Goal: Complete application form

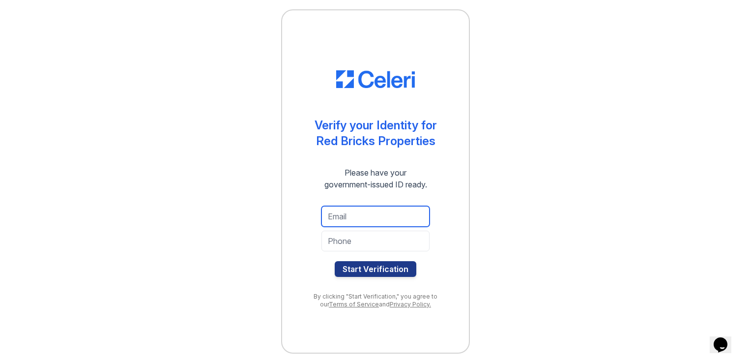
click at [354, 218] on input "email" at bounding box center [376, 216] width 108 height 21
type input "[EMAIL_ADDRESS][DOMAIN_NAME]"
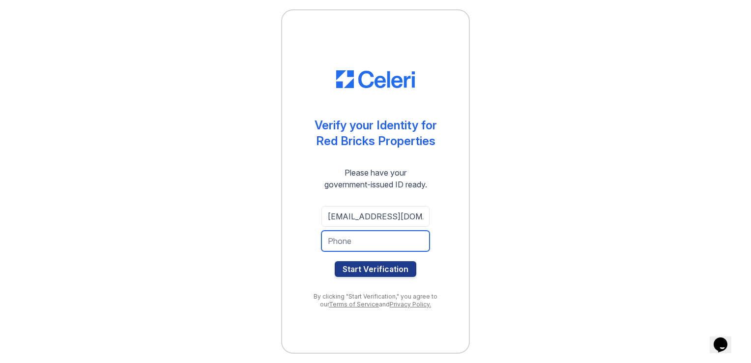
click at [413, 245] on input "tel" at bounding box center [376, 241] width 108 height 21
type input "7046205954"
click at [516, 214] on div "Verify your Identity for Red Bricks Properties Please have your government-issu…" at bounding box center [376, 181] width 720 height 363
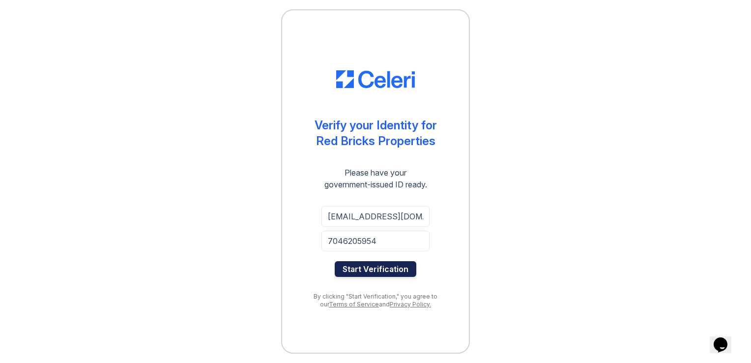
click at [400, 271] on button "Start Verification" at bounding box center [376, 269] width 82 height 16
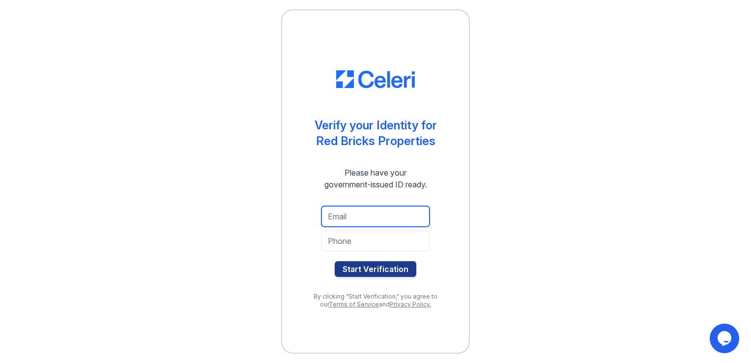
click at [358, 211] on input "email" at bounding box center [376, 216] width 108 height 21
type input "loubert1942@aol.com"
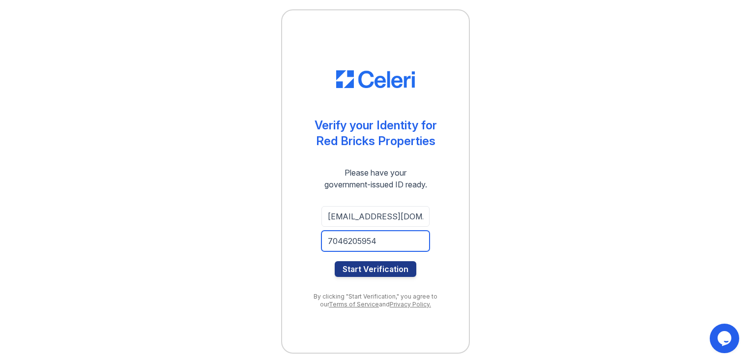
type input "7046205954"
click at [467, 199] on div "Verify your Identity for Red Bricks Properties Please have your government-issu…" at bounding box center [375, 181] width 189 height 344
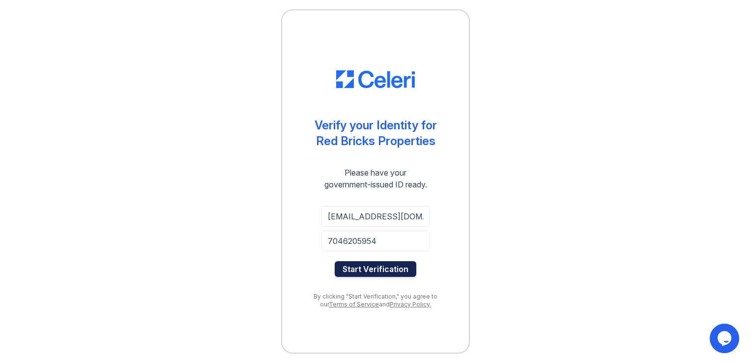
click at [387, 262] on button "Start Verification" at bounding box center [376, 269] width 82 height 16
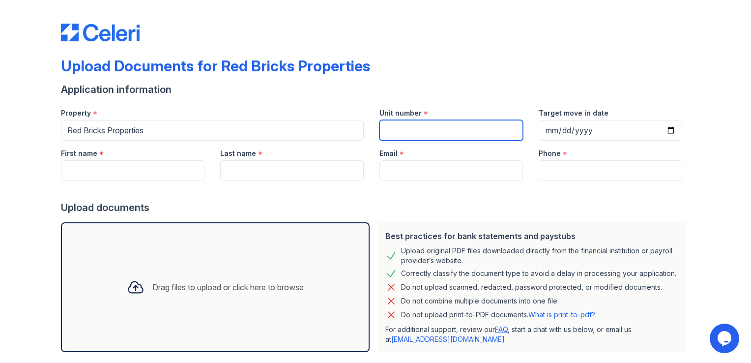
click at [407, 134] on input "Unit number" at bounding box center [452, 130] width 144 height 21
type input "[STREET_ADDRESS][PERSON_NAME]"
type input "[DATE]"
type input "[PERSON_NAME]"
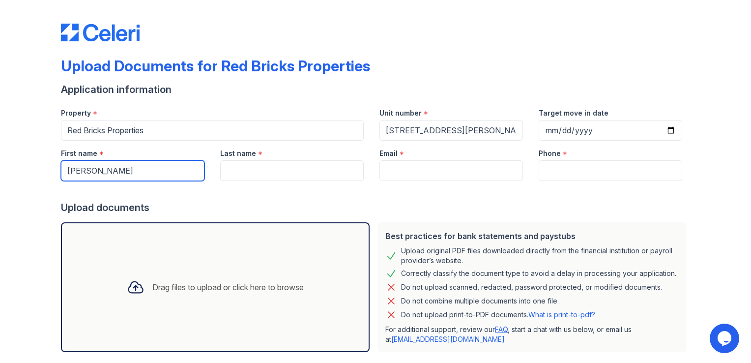
type input "[PERSON_NAME]"
type input "[EMAIL_ADDRESS][DOMAIN_NAME]"
type input "7046205954"
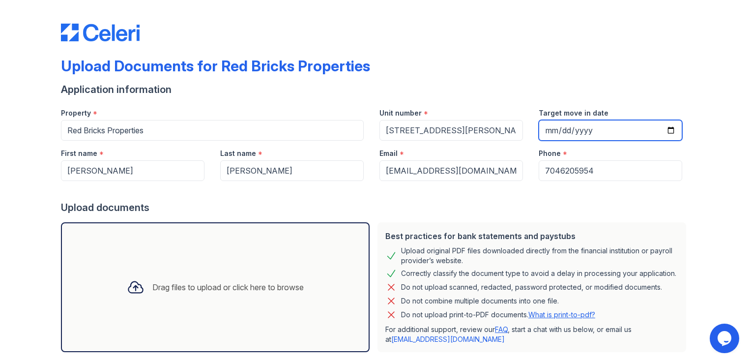
click at [578, 128] on input "[DATE]" at bounding box center [611, 130] width 144 height 21
click at [668, 129] on input "[DATE]" at bounding box center [611, 130] width 144 height 21
click at [668, 133] on input "[DATE]" at bounding box center [611, 130] width 144 height 21
type input "[DATE]"
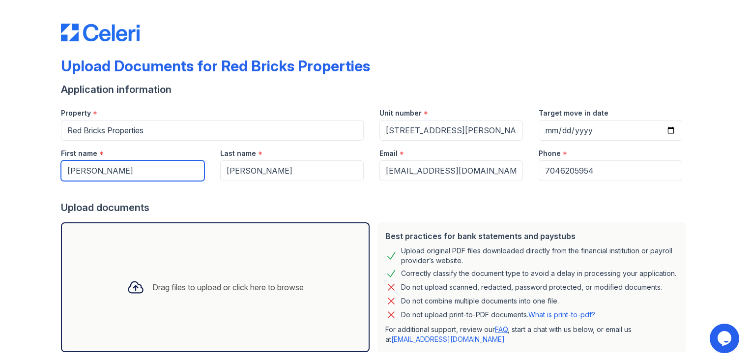
click at [152, 170] on input "[PERSON_NAME]" at bounding box center [133, 170] width 144 height 21
type input "K"
type input "[US_STATE]"
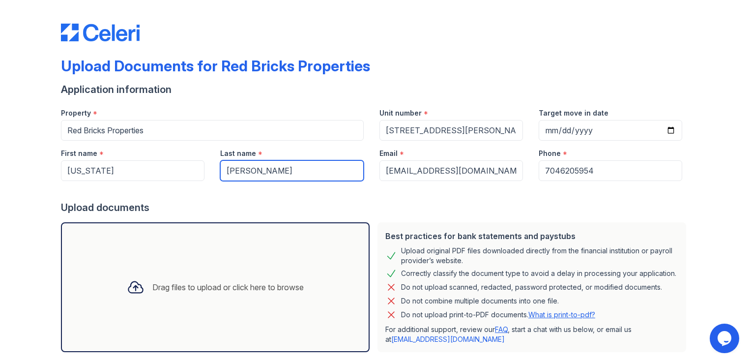
type input "[PERSON_NAME]"
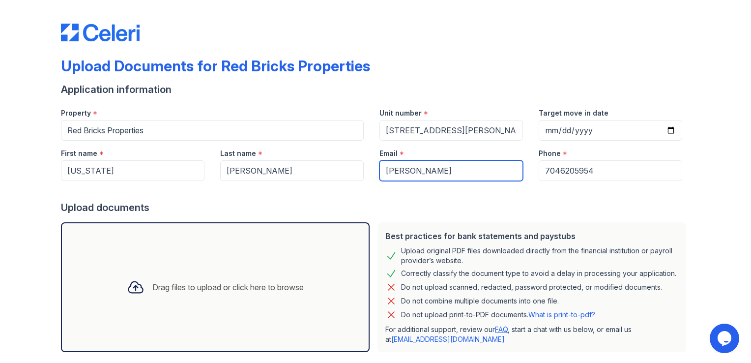
type input "[EMAIL_ADDRESS][DOMAIN_NAME]"
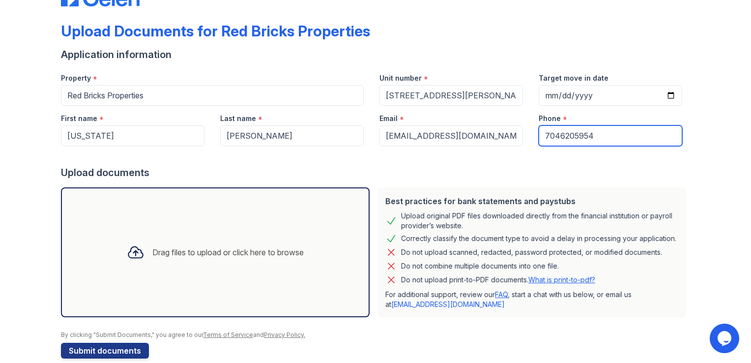
scroll to position [49, 0]
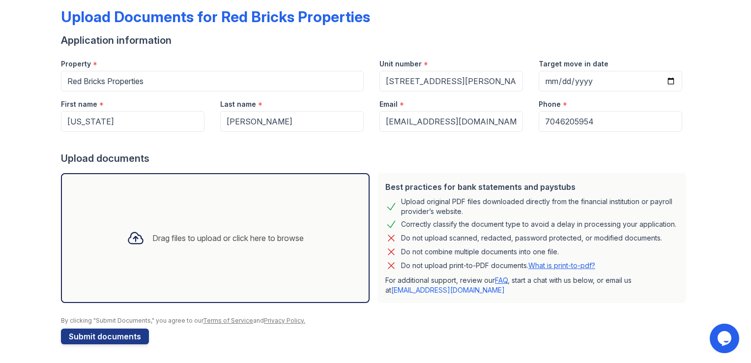
click at [560, 324] on form "Application information Property * Red Bricks Properties Unit number * [STREET_…" at bounding box center [375, 188] width 629 height 311
click at [234, 236] on div "Drag files to upload or click here to browse" at bounding box center [227, 238] width 151 height 12
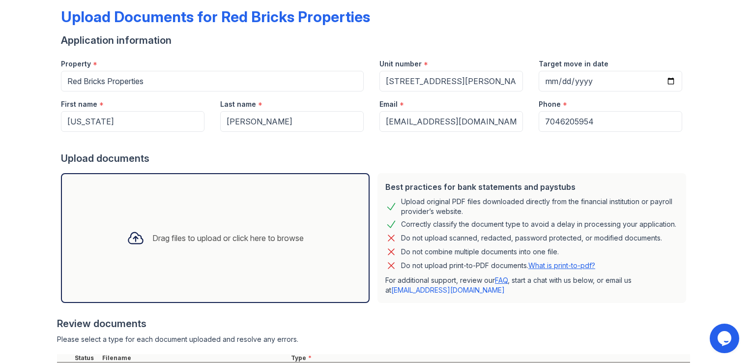
scroll to position [142, 0]
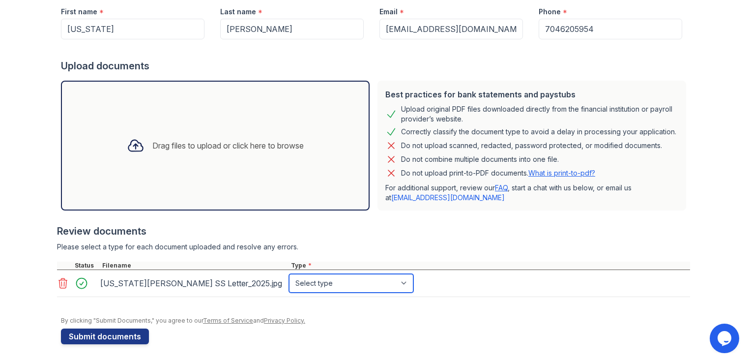
click at [320, 284] on select "Select type Paystub Bank Statement Offer Letter Tax Documents Benefit Award Let…" at bounding box center [351, 283] width 124 height 19
select select "benefit_award_letter"
click at [289, 274] on select "Select type Paystub Bank Statement Offer Letter Tax Documents Benefit Award Let…" at bounding box center [351, 283] width 124 height 19
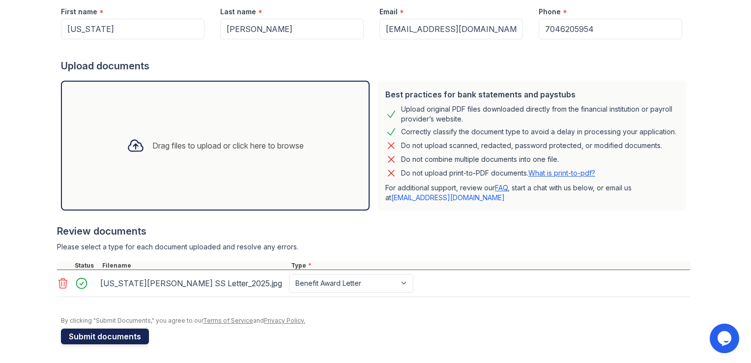
click at [117, 337] on button "Submit documents" at bounding box center [105, 336] width 88 height 16
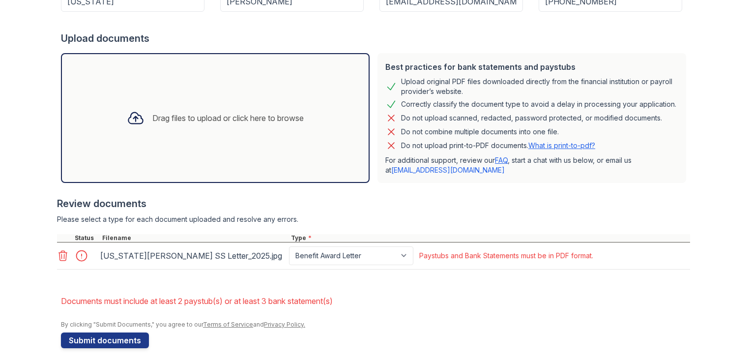
scroll to position [201, 0]
